Goal: Task Accomplishment & Management: Use online tool/utility

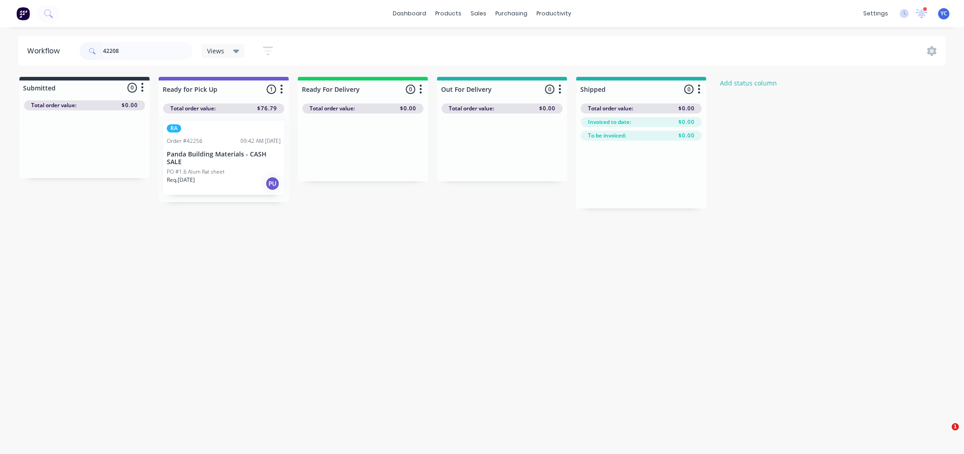
click at [127, 53] on input "42208" at bounding box center [147, 51] width 89 height 18
click at [208, 168] on div "PO #Flat sheets" at bounding box center [224, 172] width 114 height 8
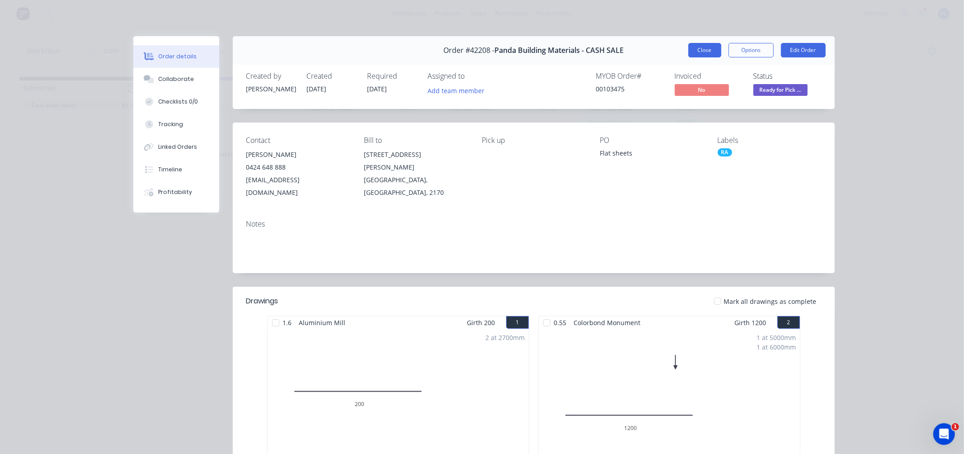
click at [693, 50] on button "Close" at bounding box center [704, 50] width 33 height 14
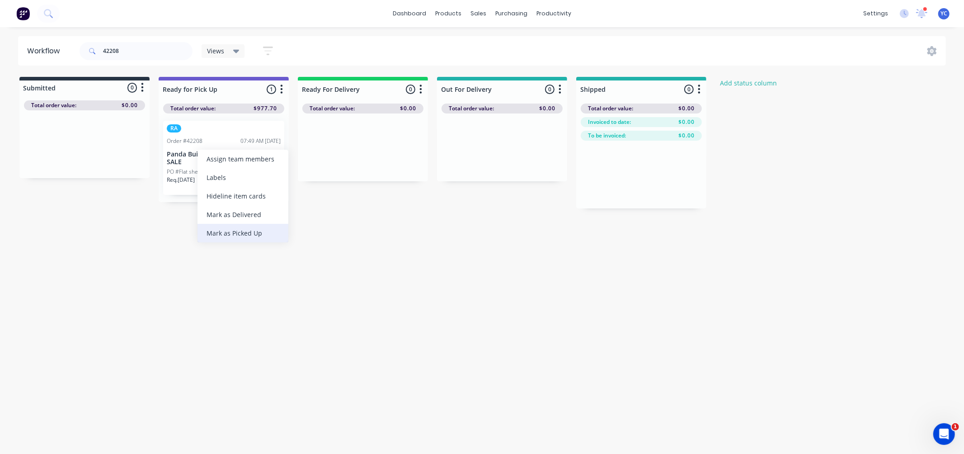
click at [241, 234] on div "Mark as Picked Up" at bounding box center [243, 233] width 91 height 19
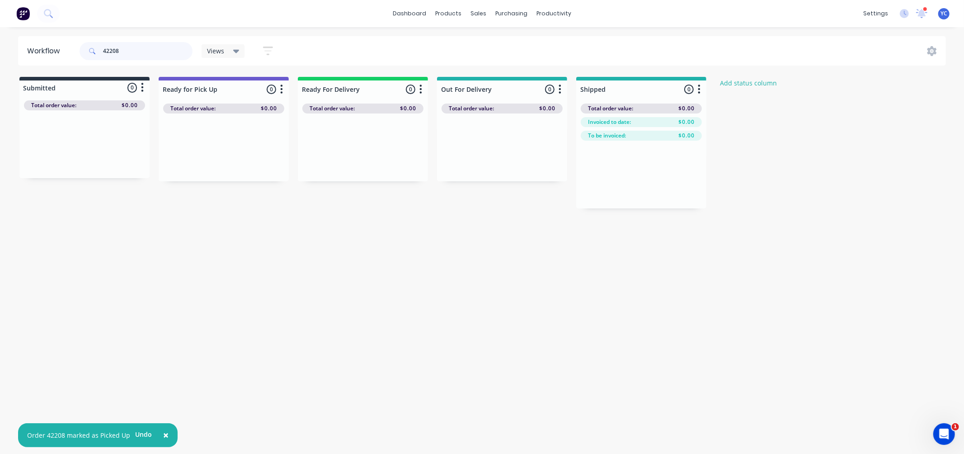
drag, startPoint x: 143, startPoint y: 53, endPoint x: 75, endPoint y: 52, distance: 68.3
click at [84, 61] on div "42208" at bounding box center [136, 51] width 113 height 27
type input "Panda"
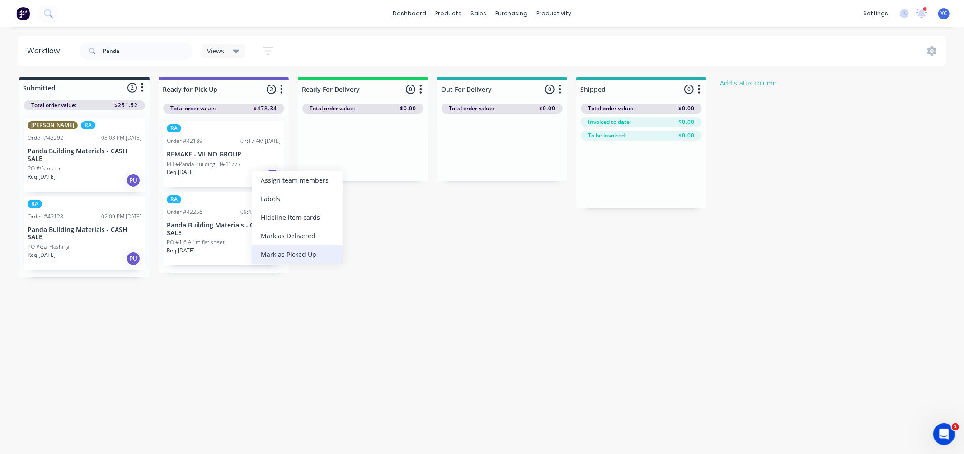
click at [286, 256] on div "Mark as Picked Up" at bounding box center [297, 254] width 91 height 19
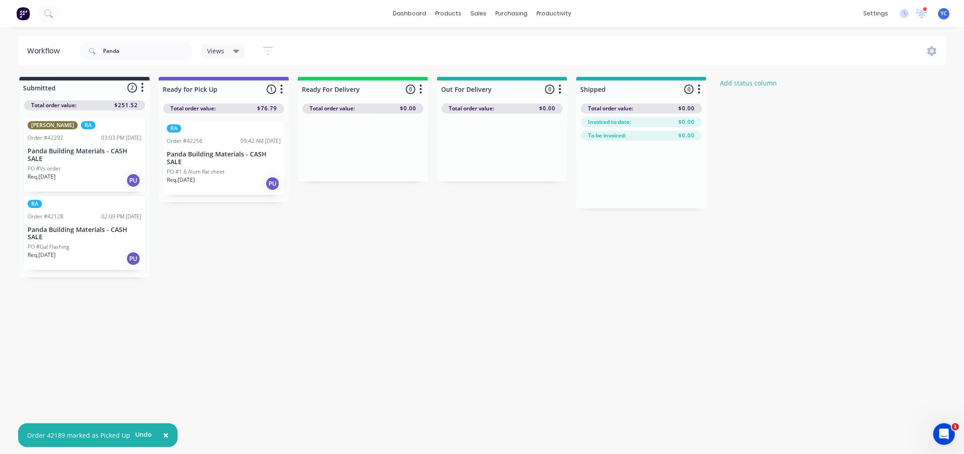
click at [256, 176] on div "Req. 15/10/25 PU" at bounding box center [224, 183] width 114 height 15
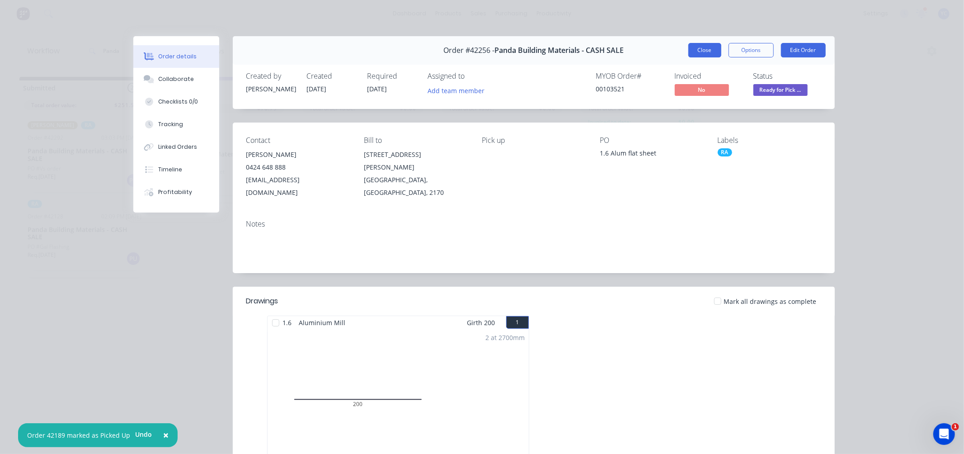
click at [701, 45] on button "Close" at bounding box center [704, 50] width 33 height 14
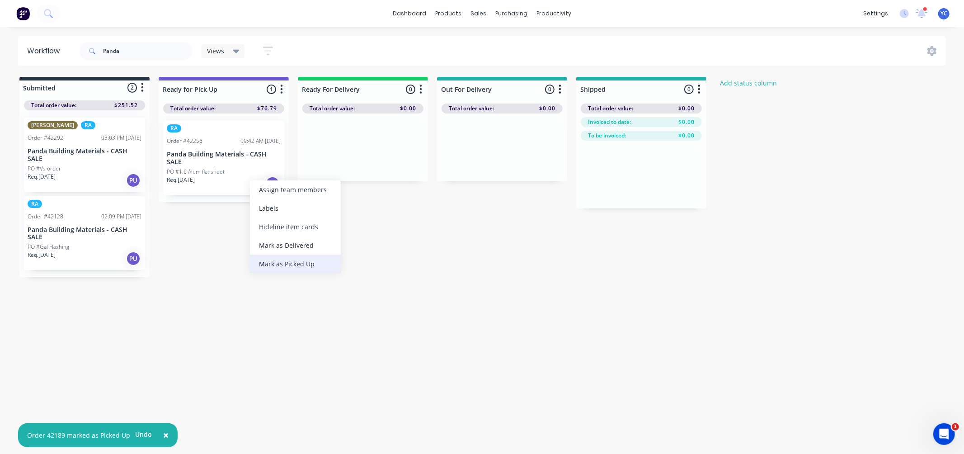
click at [284, 263] on div "Mark as Picked Up" at bounding box center [295, 263] width 91 height 19
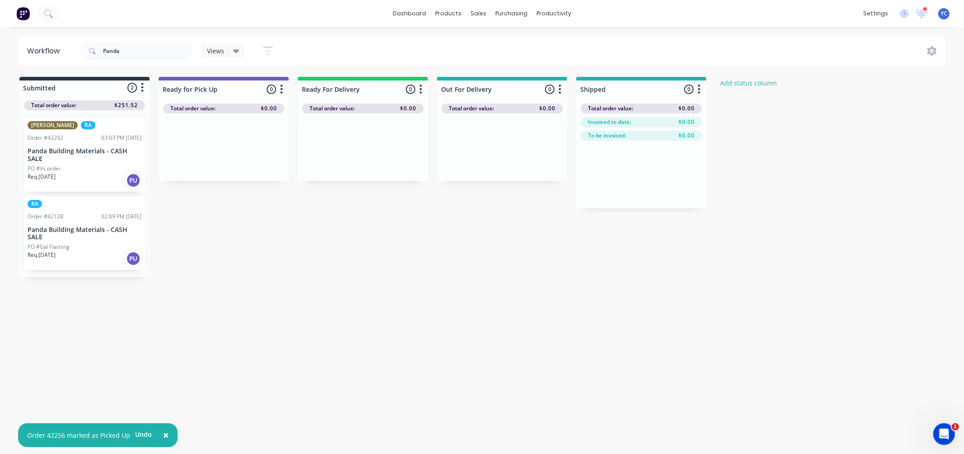
click at [96, 249] on div "PO #Gal Flashing" at bounding box center [85, 247] width 114 height 8
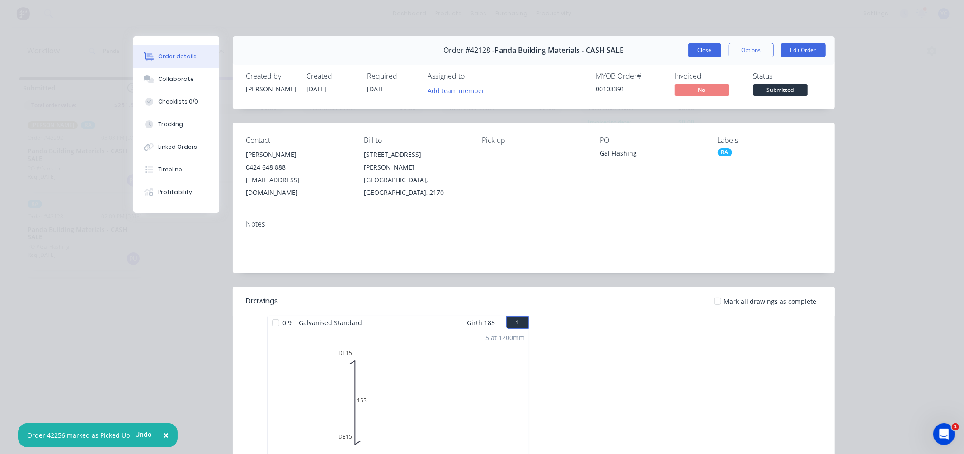
click at [689, 48] on button "Close" at bounding box center [704, 50] width 33 height 14
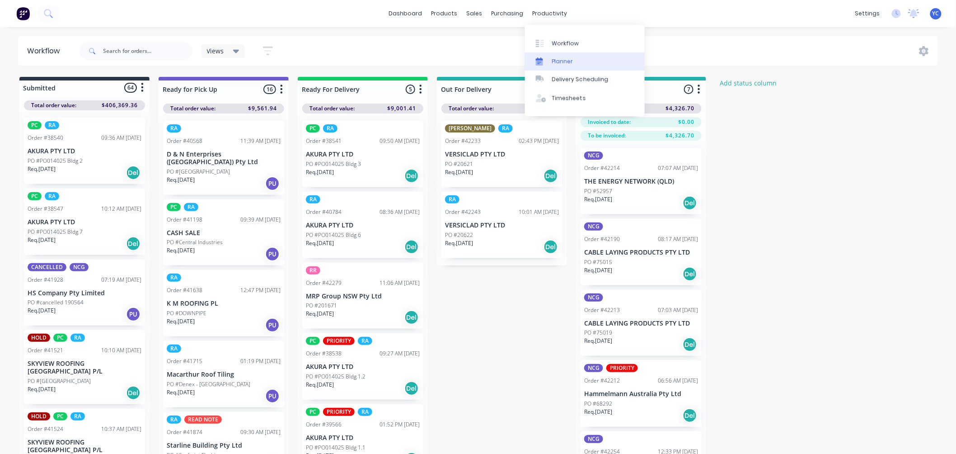
click at [551, 55] on link "Planner" at bounding box center [585, 61] width 120 height 18
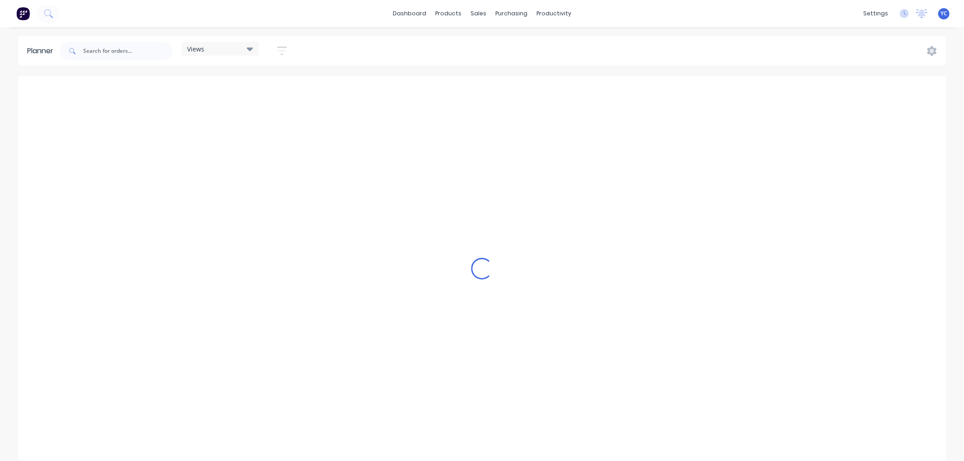
click at [251, 48] on icon at bounding box center [250, 49] width 6 height 4
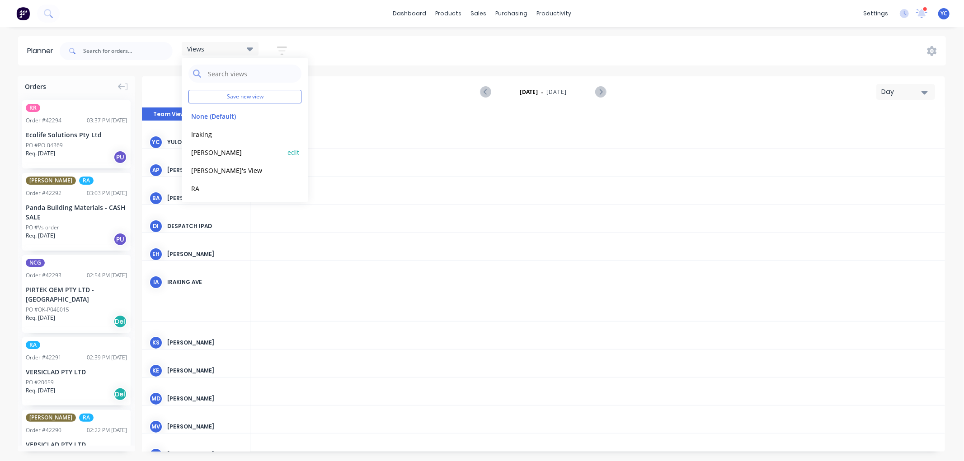
click at [198, 154] on button "[PERSON_NAME]" at bounding box center [236, 152] width 96 height 10
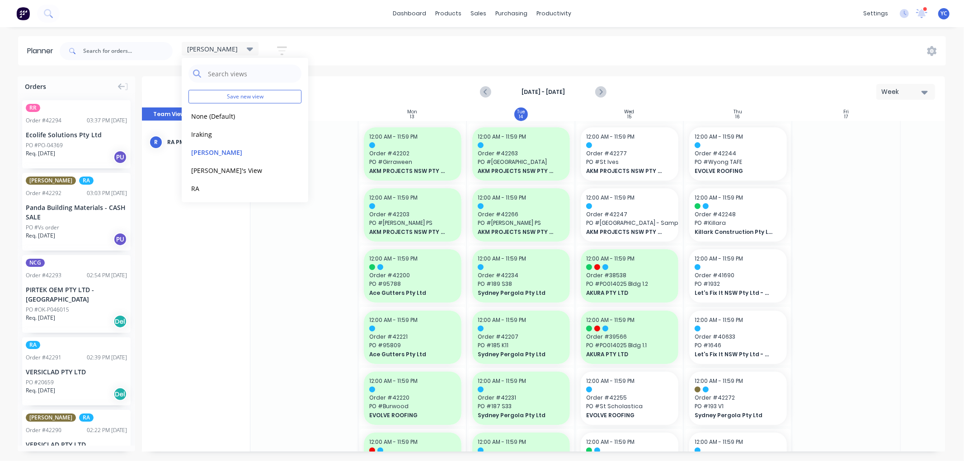
scroll to position [0, 0]
click at [202, 152] on button "[PERSON_NAME]" at bounding box center [236, 152] width 96 height 10
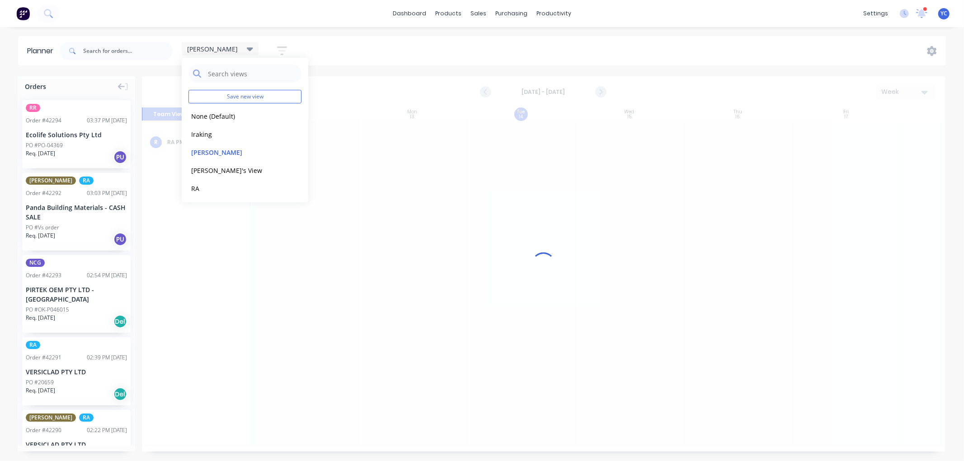
click at [386, 72] on div "Planner [PERSON_NAME] Save new view None (Default) edit Iraking edit [PERSON_NA…" at bounding box center [482, 248] width 964 height 425
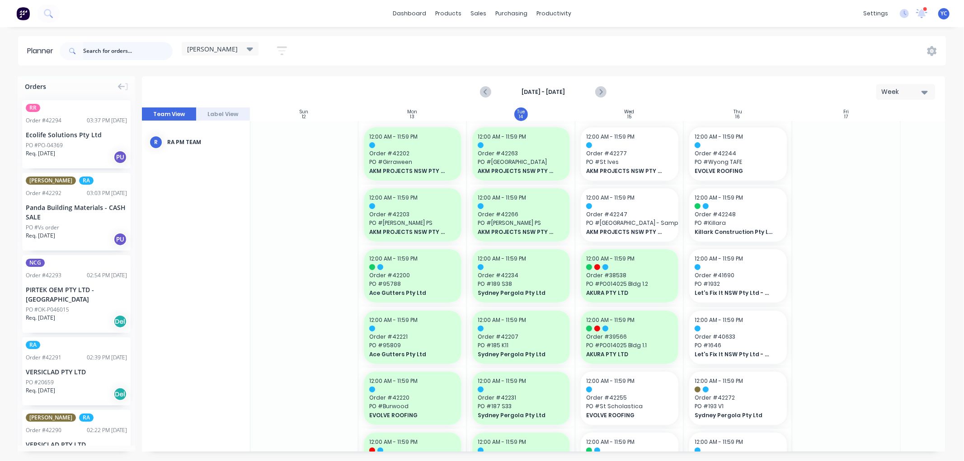
click at [121, 56] on input "text" at bounding box center [127, 51] width 89 height 18
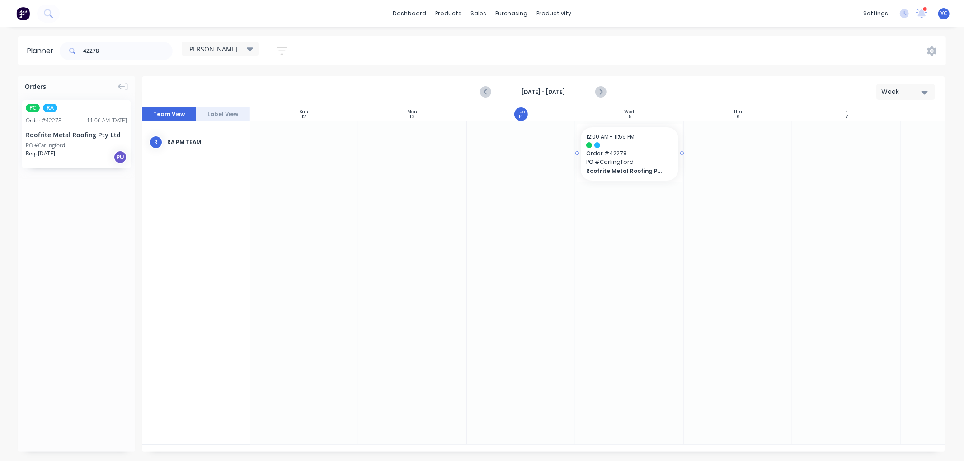
drag, startPoint x: 94, startPoint y: 141, endPoint x: 614, endPoint y: 164, distance: 520.7
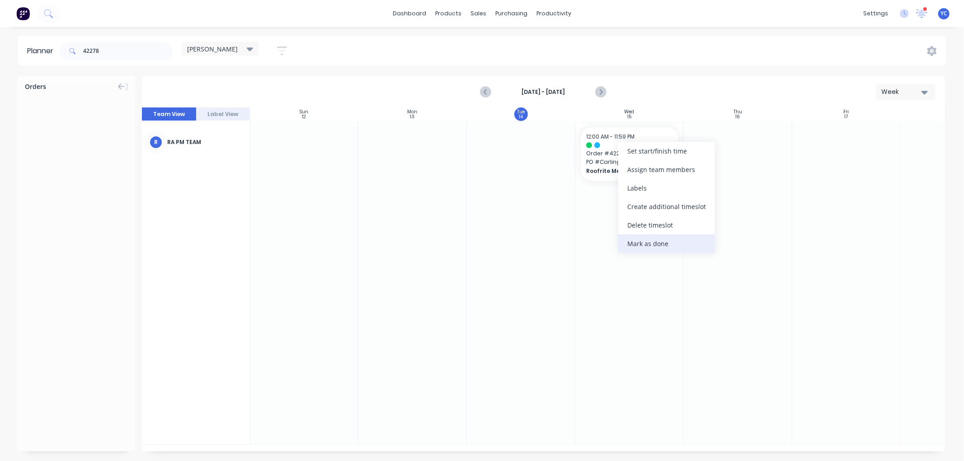
click at [669, 242] on div "Mark as done" at bounding box center [666, 244] width 97 height 19
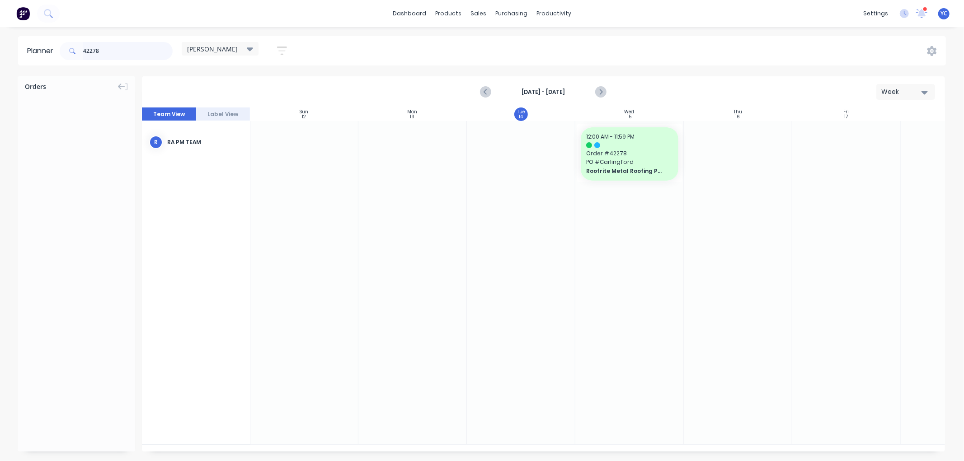
drag, startPoint x: 133, startPoint y: 52, endPoint x: 0, endPoint y: 40, distance: 133.4
click at [0, 40] on div "Planner 42278 [PERSON_NAME] Save new view None (Default) edit Iraking edit [PER…" at bounding box center [482, 50] width 964 height 29
type input "42247"
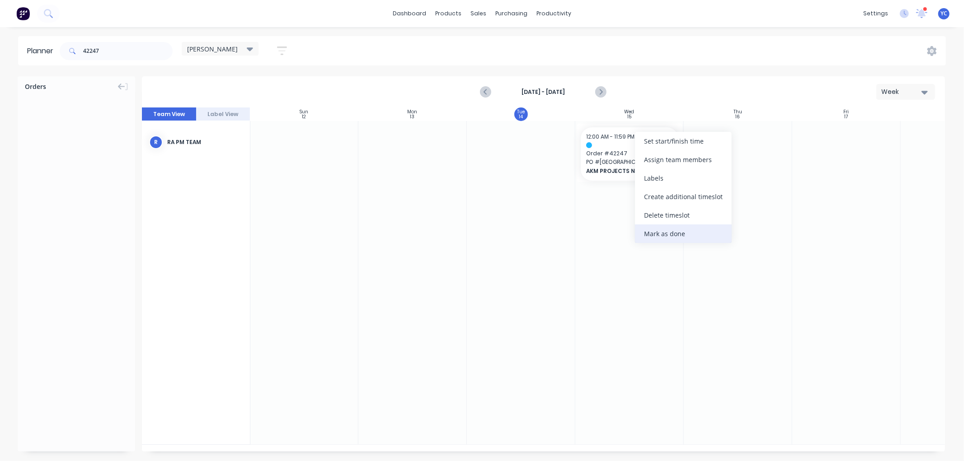
click at [664, 232] on div "Mark as done" at bounding box center [683, 234] width 97 height 19
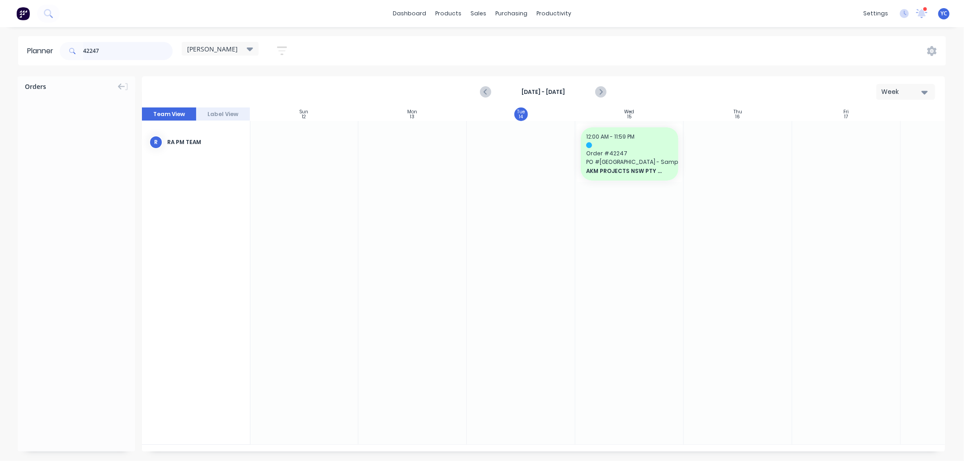
drag, startPoint x: 102, startPoint y: 50, endPoint x: 1, endPoint y: 17, distance: 106.5
click at [0, 40] on div "Planner 42247 [PERSON_NAME] Save new view None (Default) edit Iraking edit [PER…" at bounding box center [482, 50] width 964 height 29
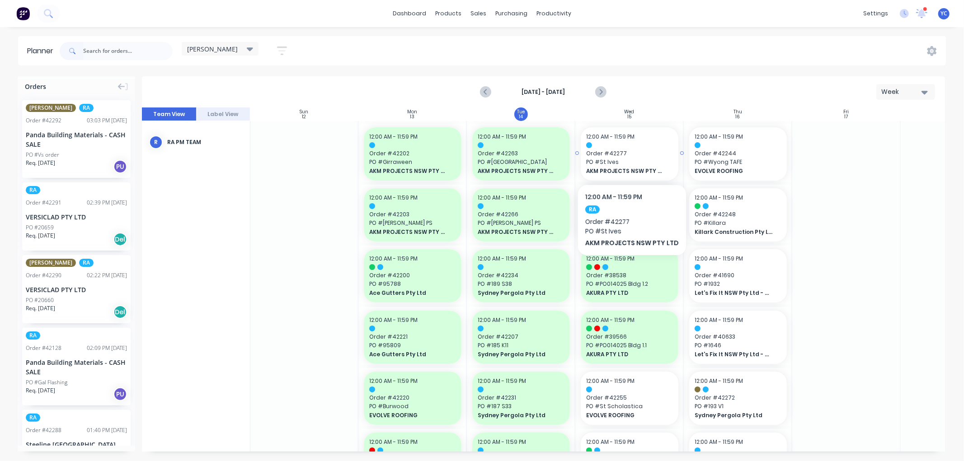
click at [626, 155] on span "Order # 42277" at bounding box center [629, 154] width 87 height 8
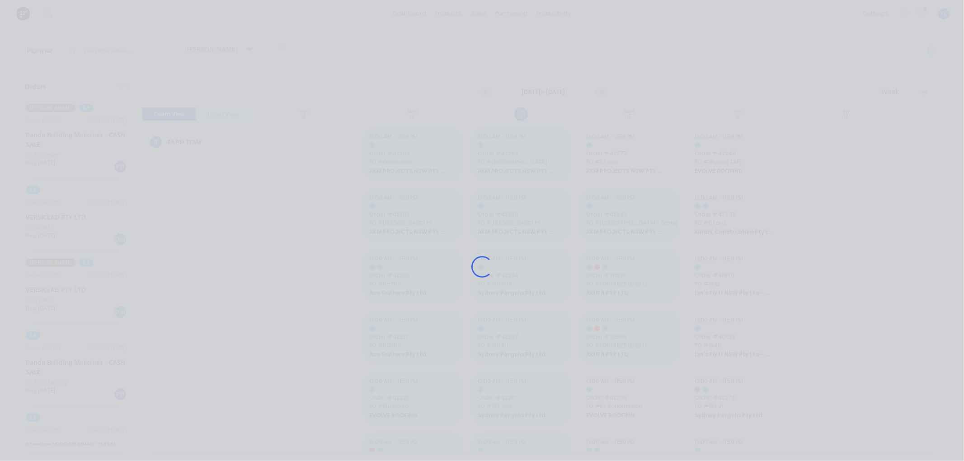
click at [896, 46] on div "Loading..." at bounding box center [482, 230] width 964 height 461
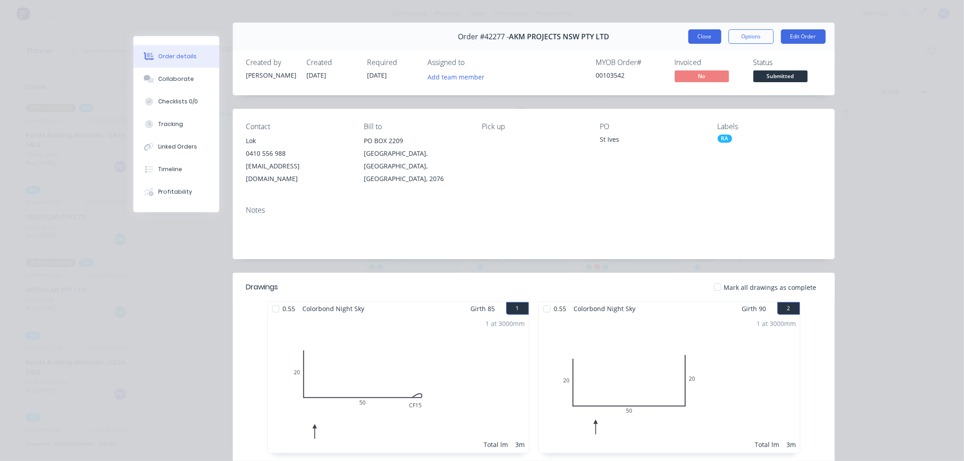
scroll to position [0, 0]
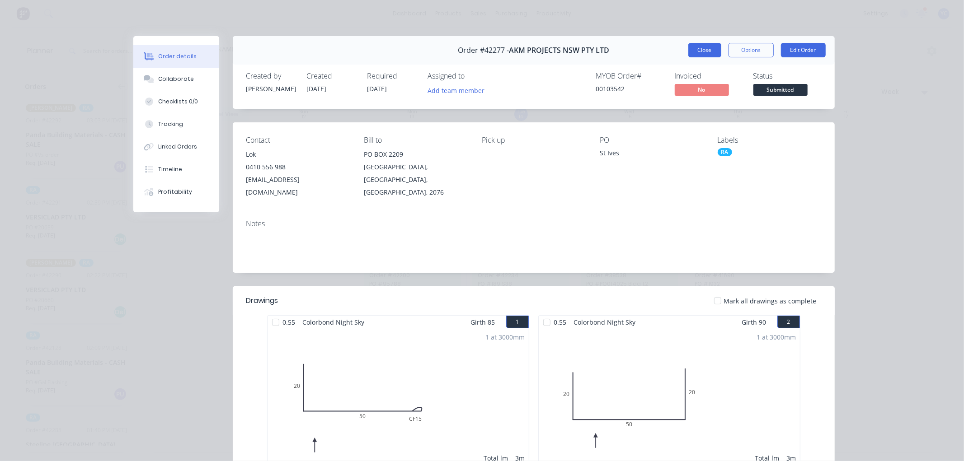
click at [693, 52] on button "Close" at bounding box center [704, 50] width 33 height 14
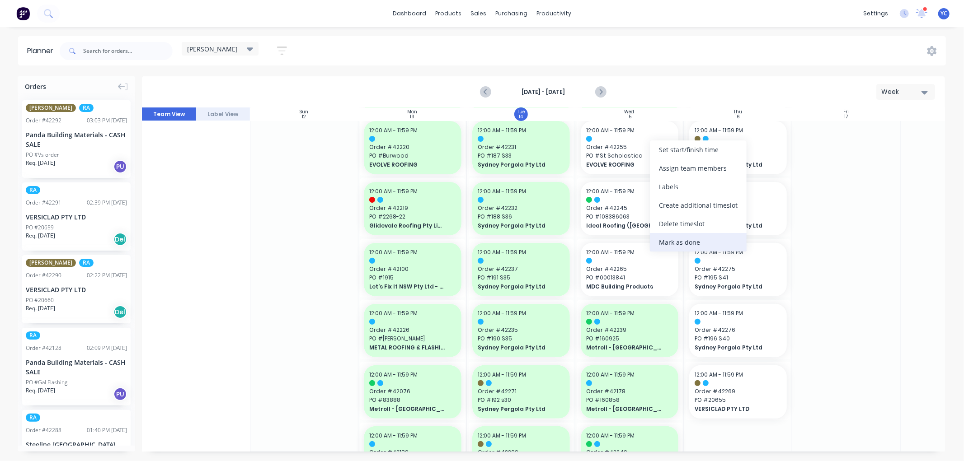
click at [659, 238] on div "Mark as done" at bounding box center [698, 242] width 97 height 19
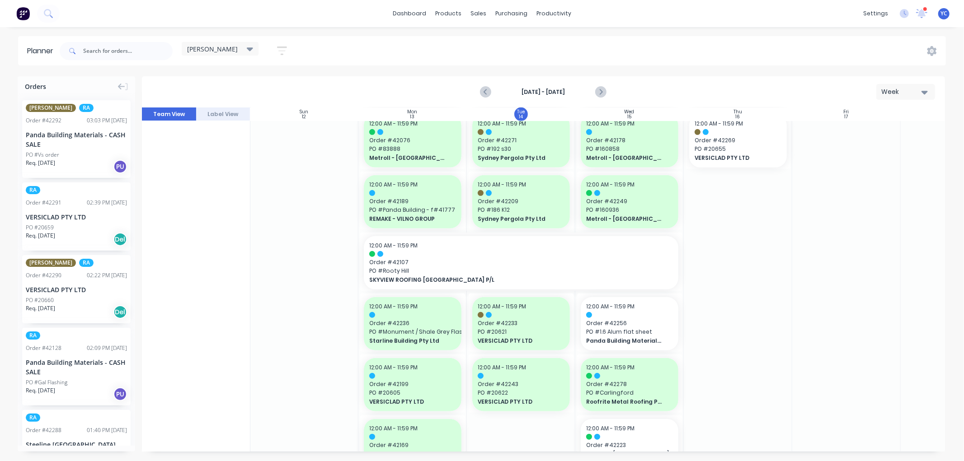
scroll to position [602, 0]
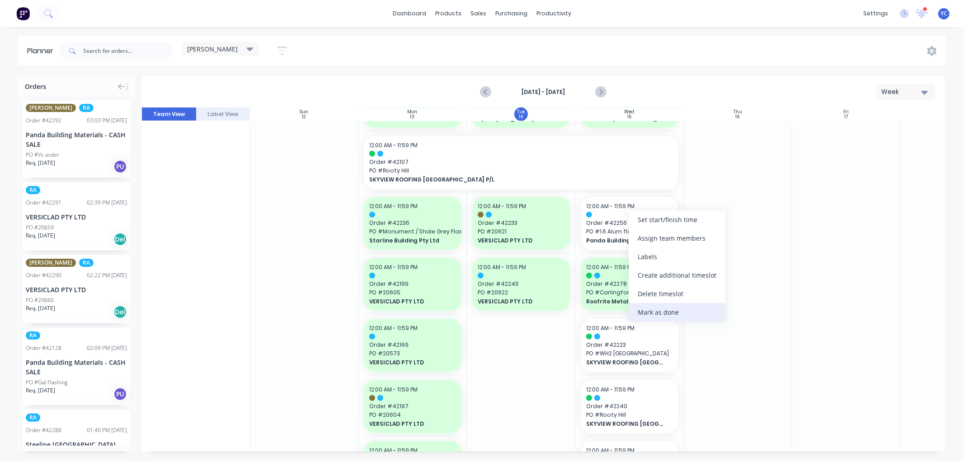
click at [691, 311] on div "Mark as done" at bounding box center [677, 312] width 97 height 19
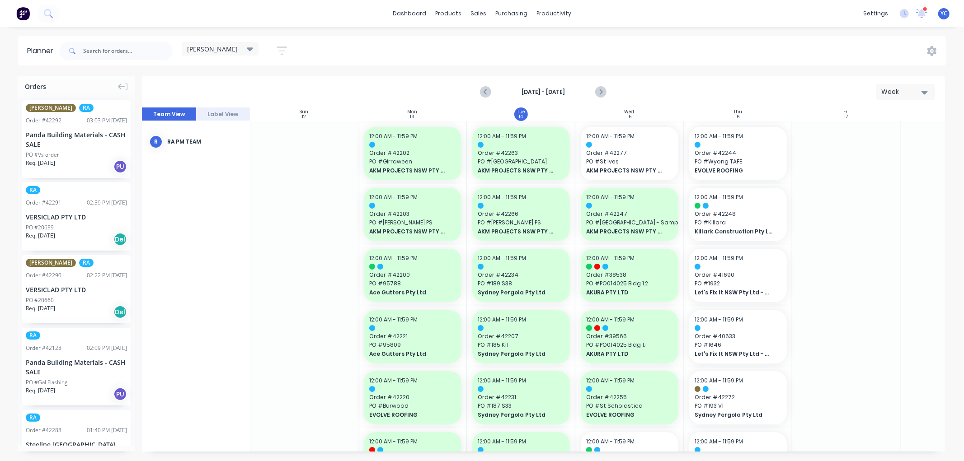
scroll to position [0, 0]
click at [558, 14] on div "productivity" at bounding box center [554, 14] width 44 height 14
click at [538, 9] on div "productivity" at bounding box center [554, 14] width 44 height 14
